Goal: Navigation & Orientation: Find specific page/section

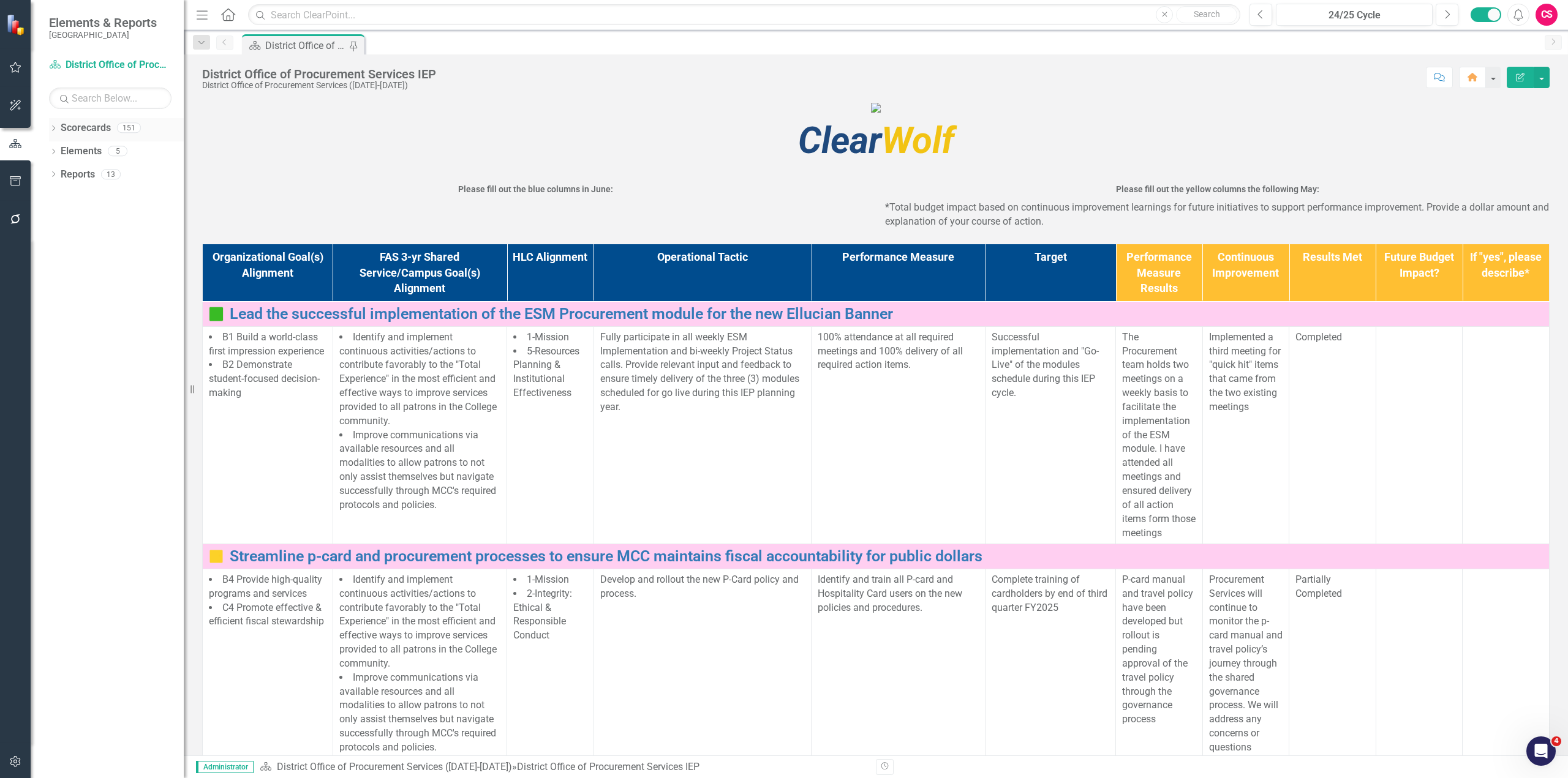
click at [50, 127] on icon "Dropdown" at bounding box center [53, 129] width 8 height 7
click at [59, 149] on icon "Dropdown" at bounding box center [60, 151] width 9 height 8
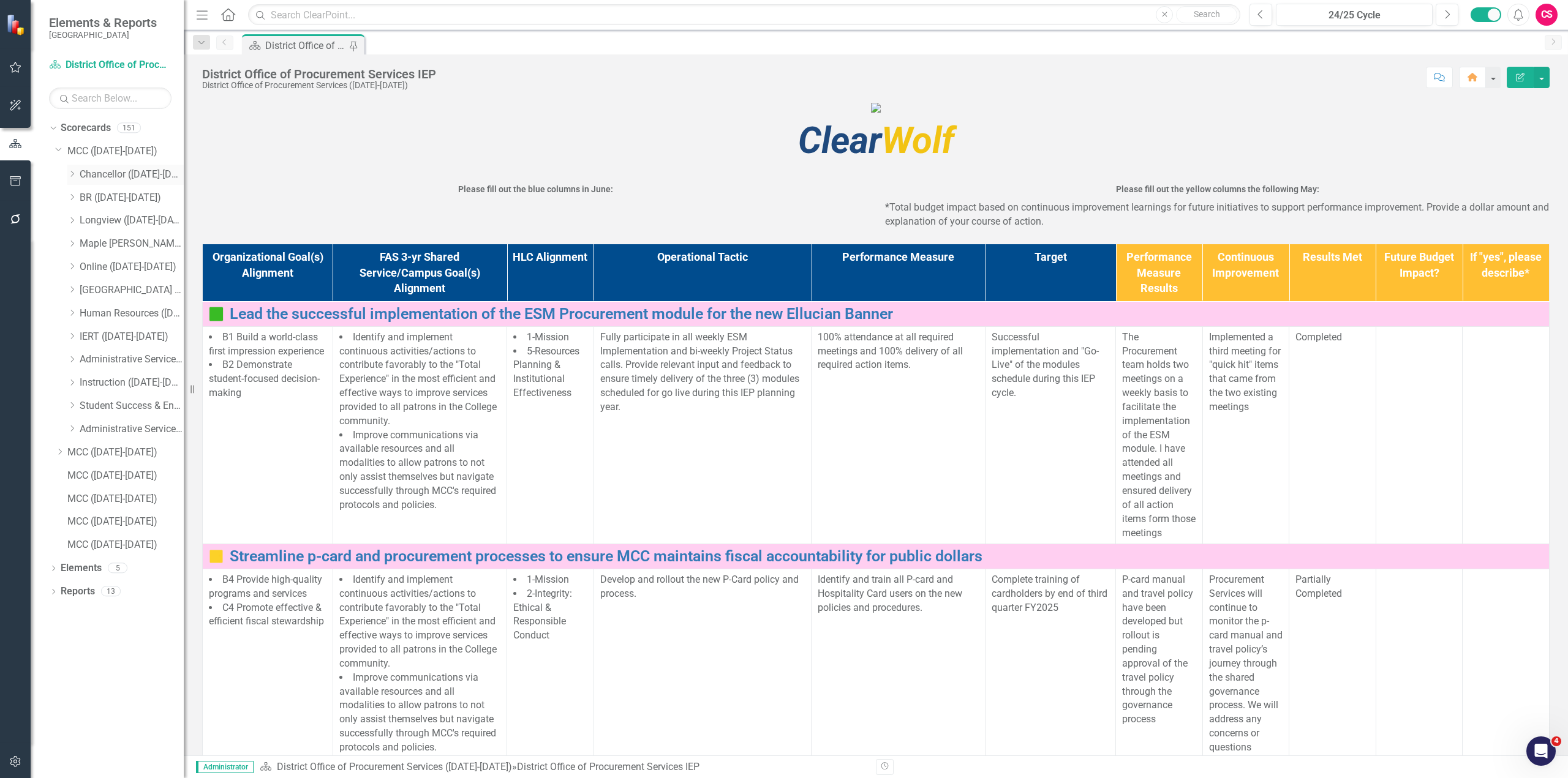
click at [74, 175] on icon "Dropdown" at bounding box center [72, 174] width 9 height 8
click at [153, 195] on link "Chancellor's Office ([DATE]-[DATE])" at bounding box center [138, 198] width 92 height 14
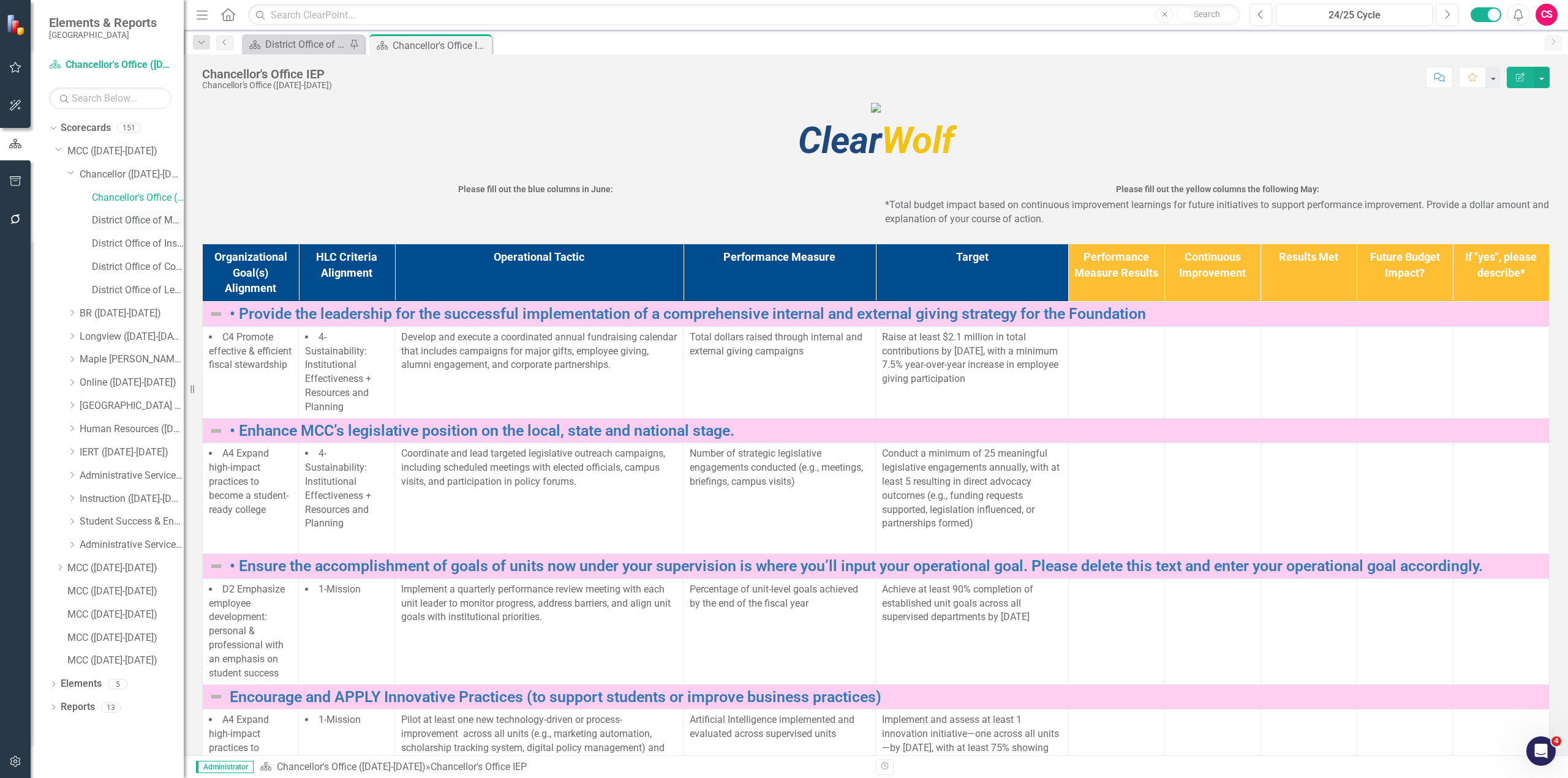
click at [149, 219] on link "District Office of MCC Foundation ([DATE]-[DATE])" at bounding box center [138, 221] width 92 height 14
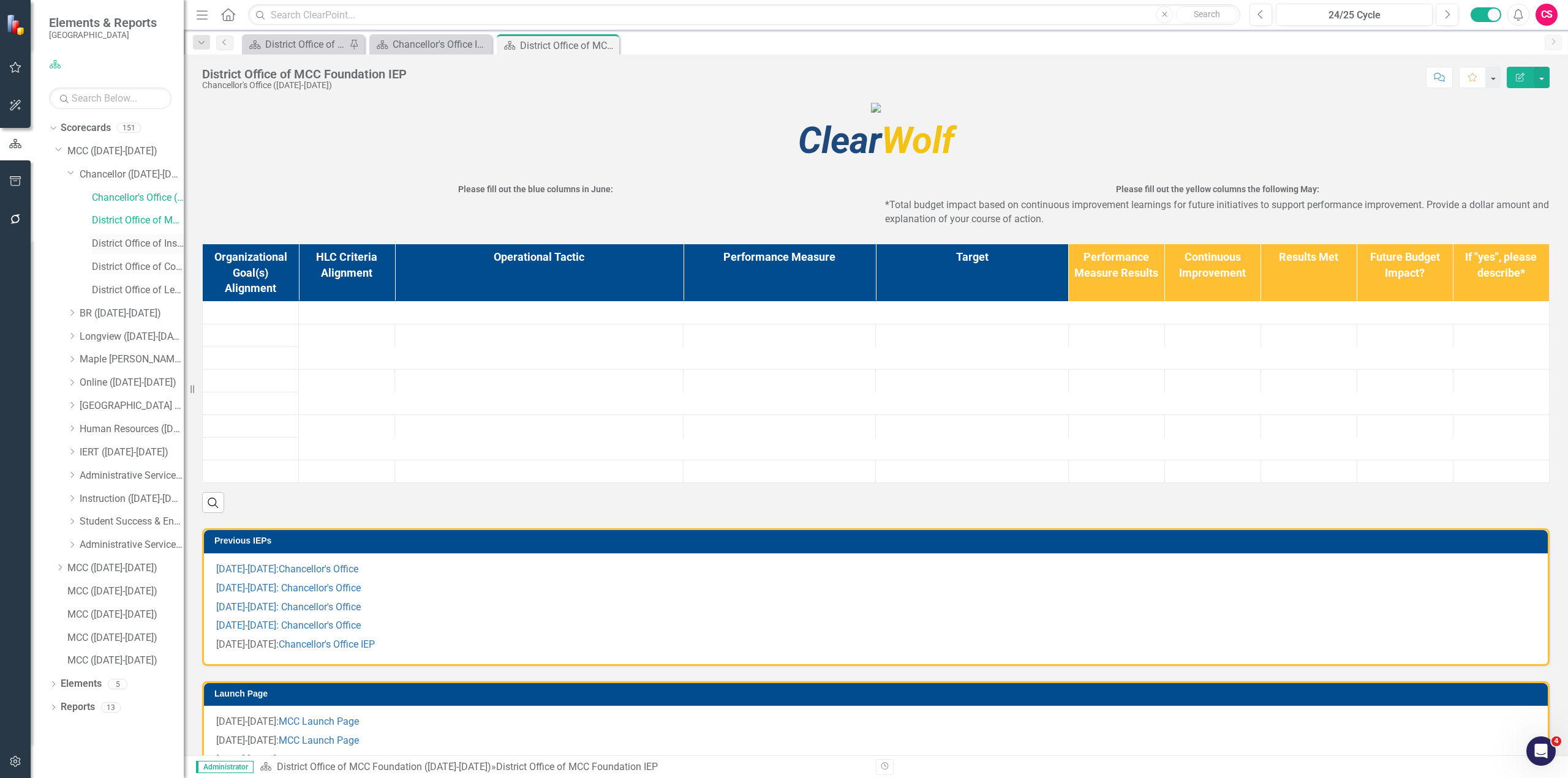
click at [142, 240] on link "District Office of Institutional Impact ([DATE]-[DATE])" at bounding box center [138, 244] width 92 height 14
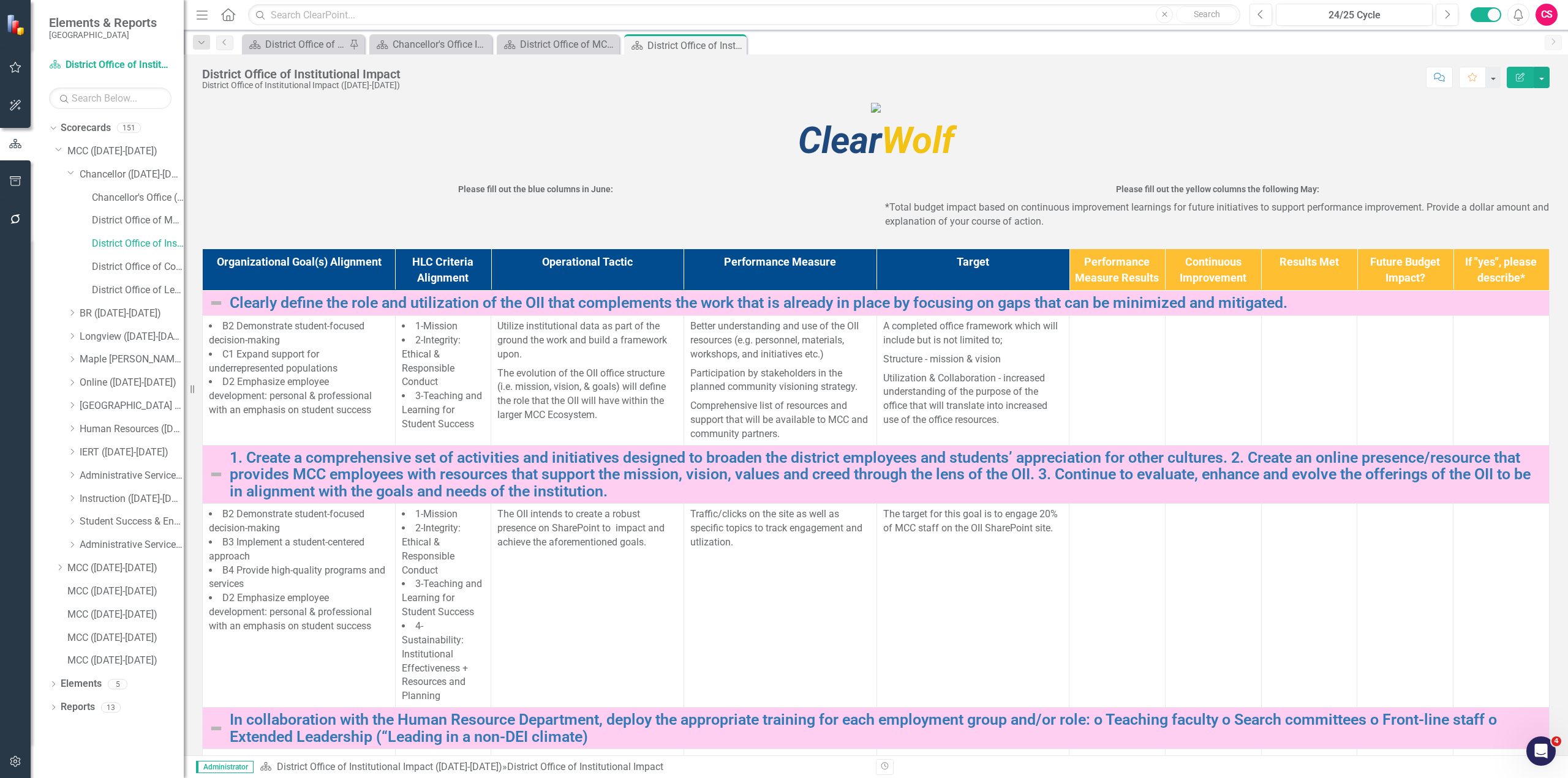
click at [66, 544] on div "Dropdown Administrative Services ([DATE]-[DATE])" at bounding box center [119, 547] width 129 height 23
